Goal: Task Accomplishment & Management: Complete application form

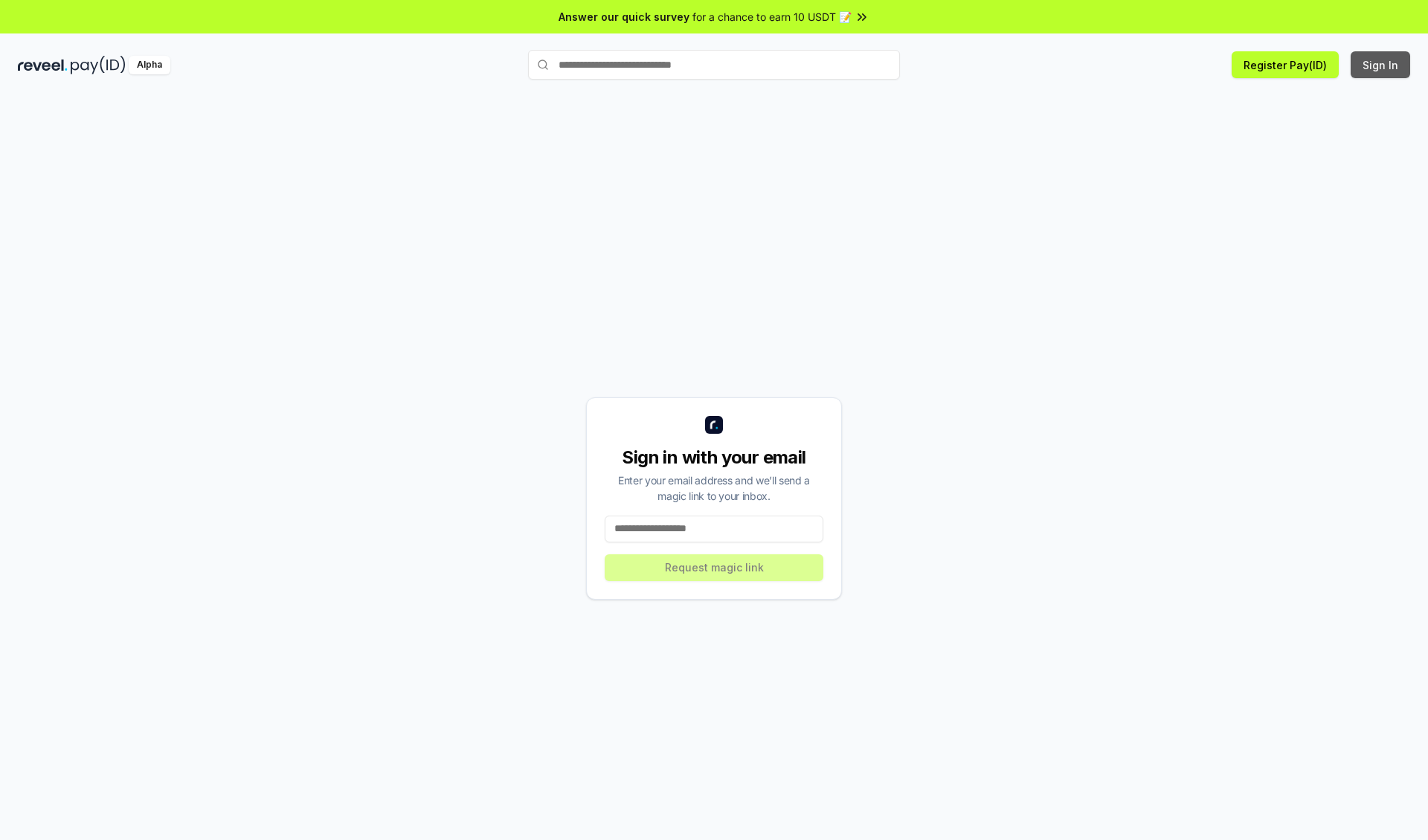
click at [1381, 65] on button "Sign In" at bounding box center [1380, 64] width 60 height 27
type input "**********"
click at [714, 567] on button "Request magic link" at bounding box center [714, 567] width 218 height 27
